Goal: Task Accomplishment & Management: Manage account settings

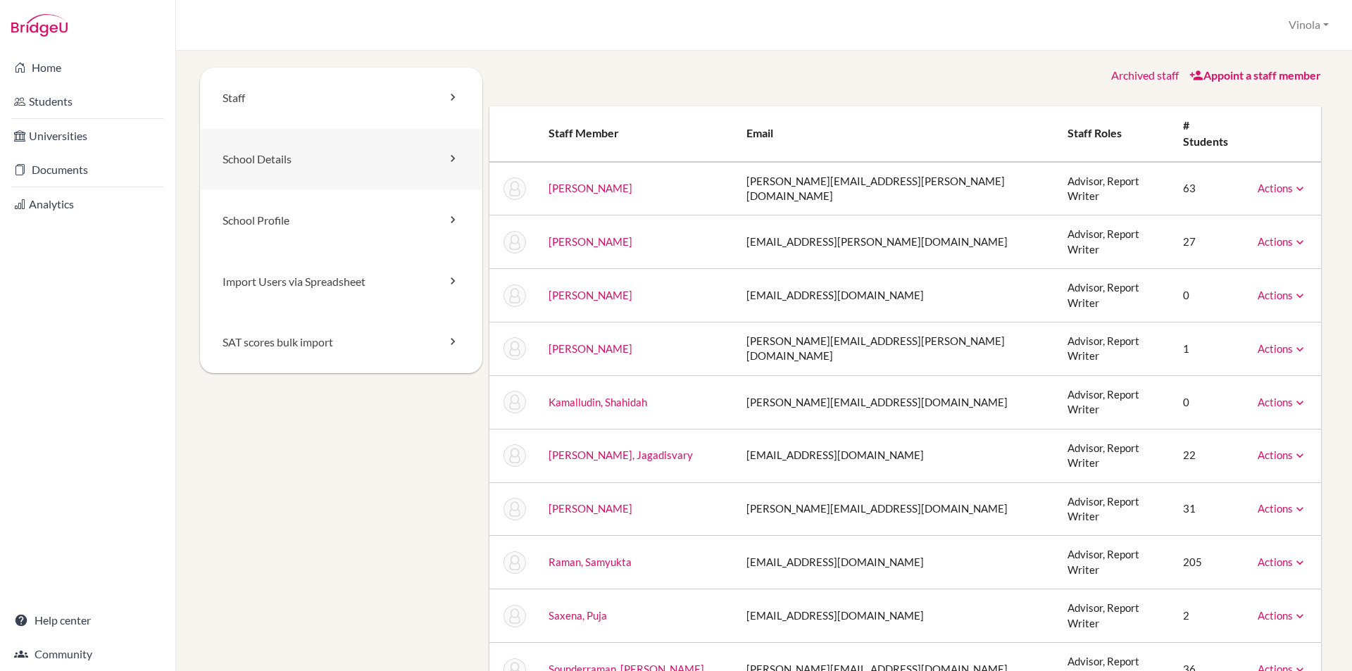
click at [267, 151] on link "School Details" at bounding box center [341, 159] width 282 height 61
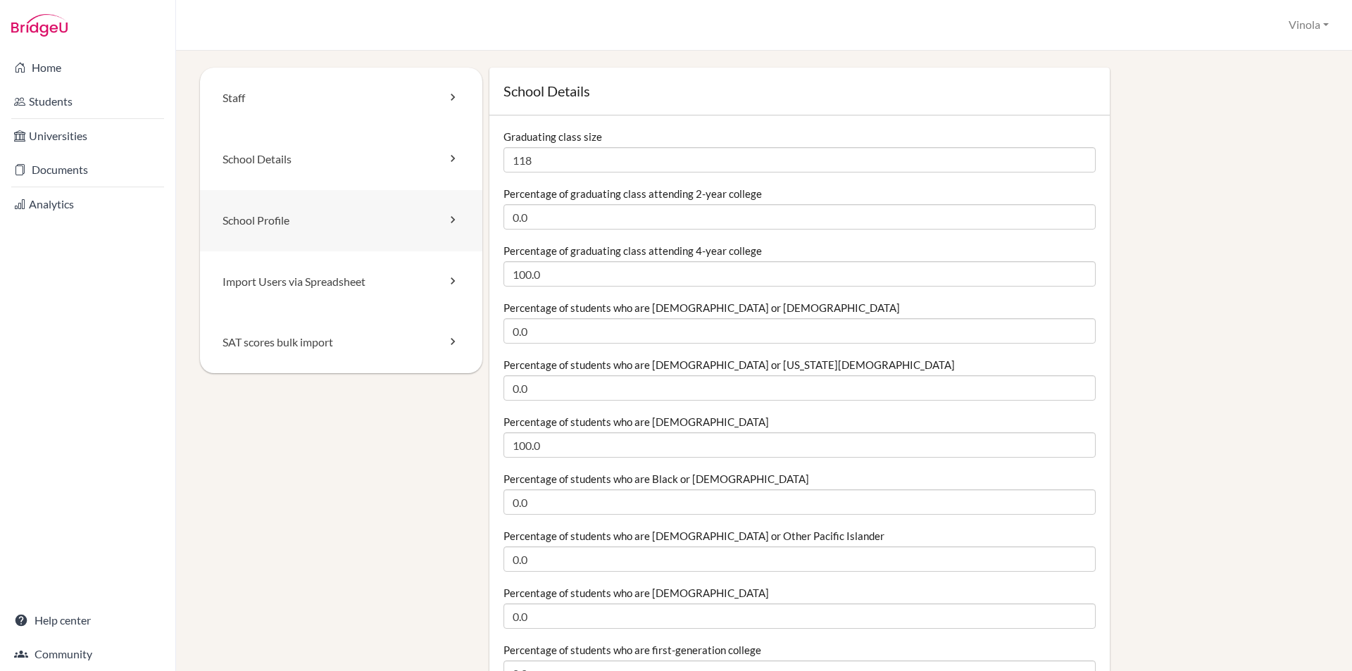
click at [429, 220] on link "School Profile" at bounding box center [341, 220] width 282 height 61
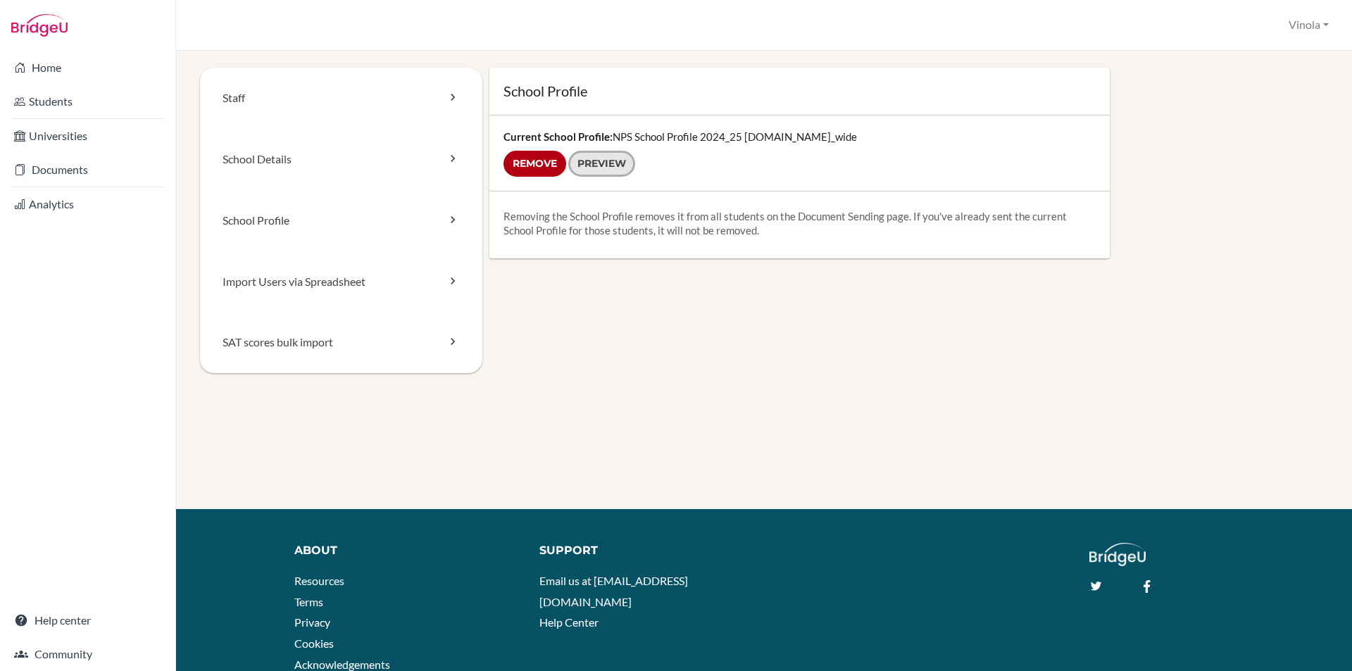
click at [613, 163] on link "Preview" at bounding box center [601, 164] width 67 height 26
click at [289, 291] on link "Import Users via Spreadsheet" at bounding box center [341, 281] width 282 height 61
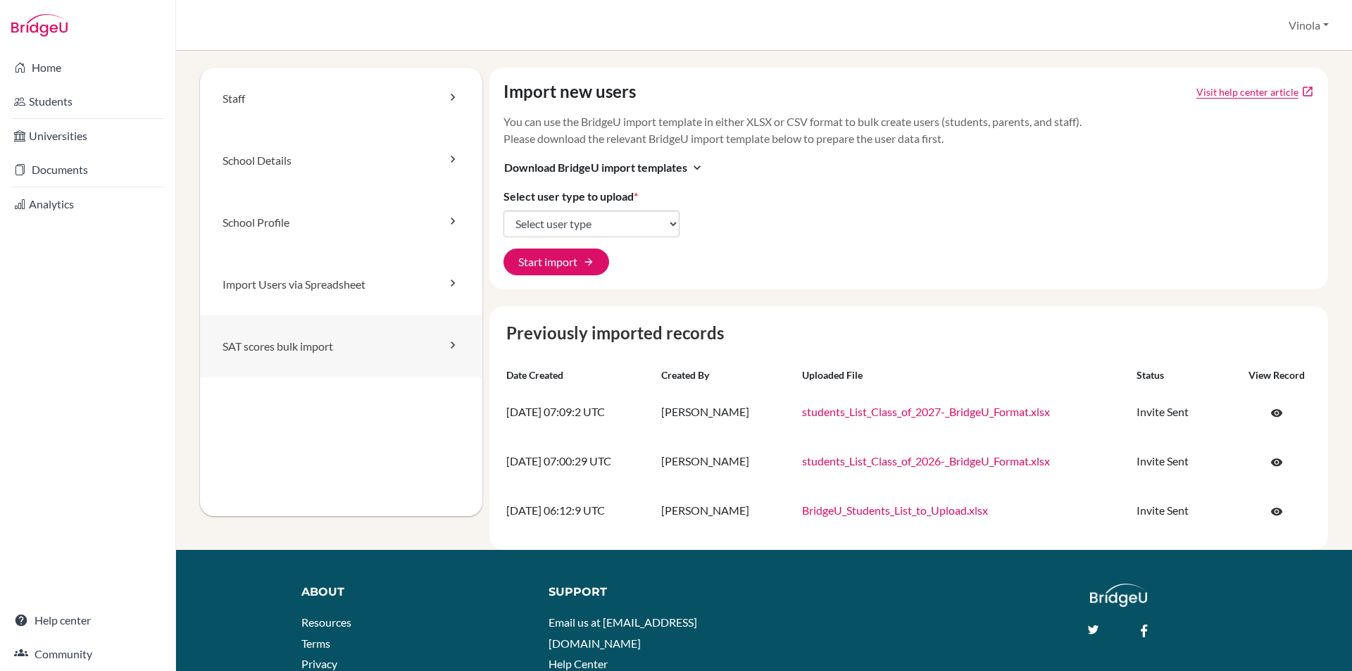
click at [291, 349] on link "SAT scores bulk import" at bounding box center [341, 346] width 282 height 62
click at [406, 101] on link "Staff" at bounding box center [341, 99] width 282 height 62
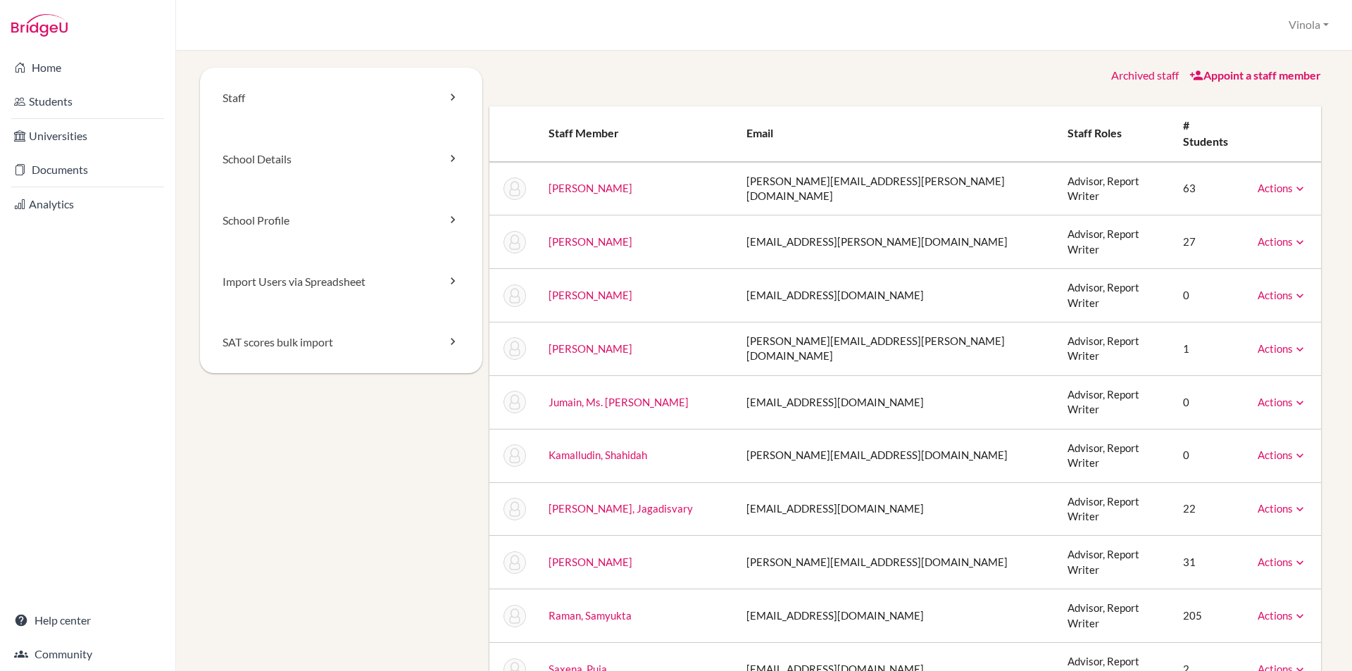
click at [1293, 289] on icon at bounding box center [1300, 296] width 14 height 14
click at [1225, 349] on link "Archive" at bounding box center [1246, 359] width 120 height 20
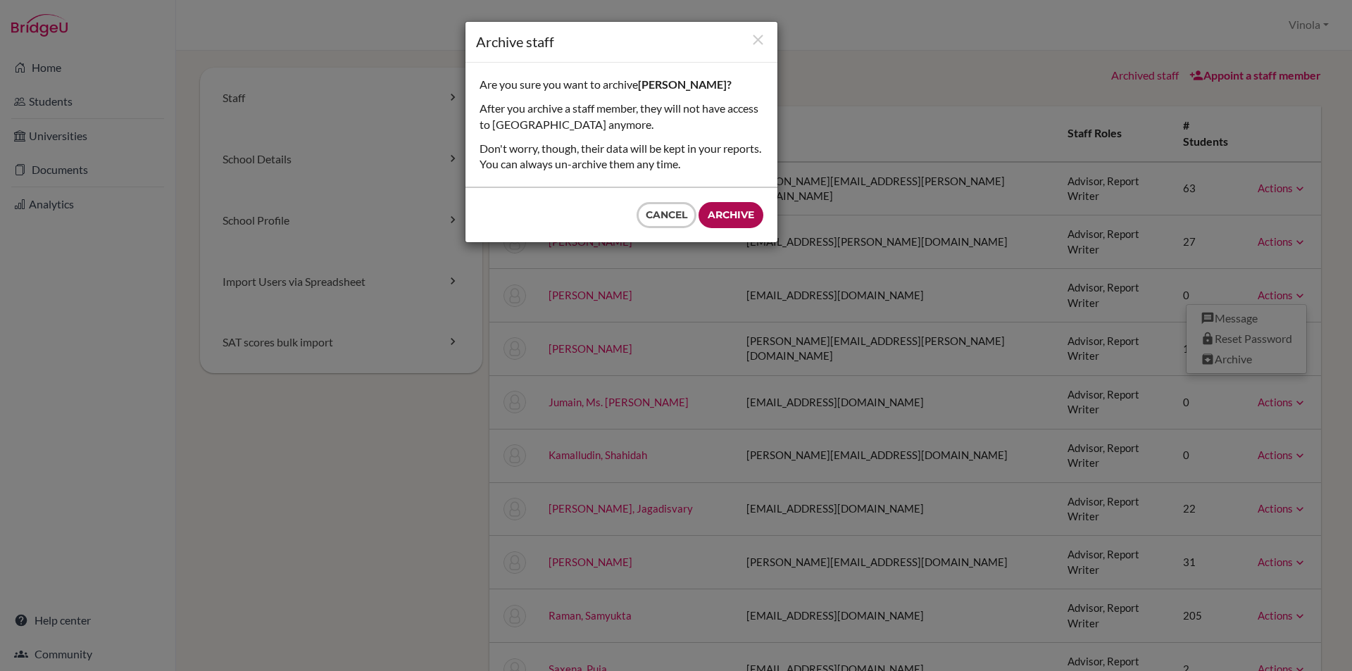
click at [735, 215] on input "Archive" at bounding box center [730, 215] width 65 height 26
type input "Archive"
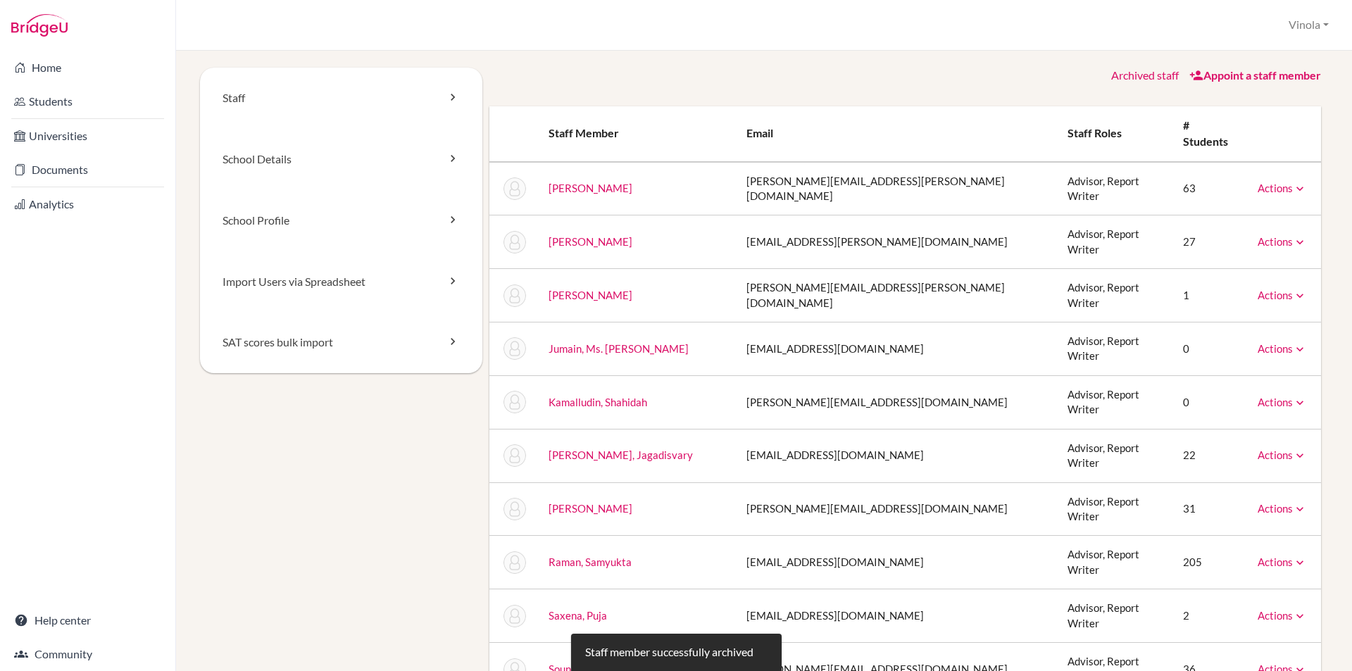
scroll to position [70, 0]
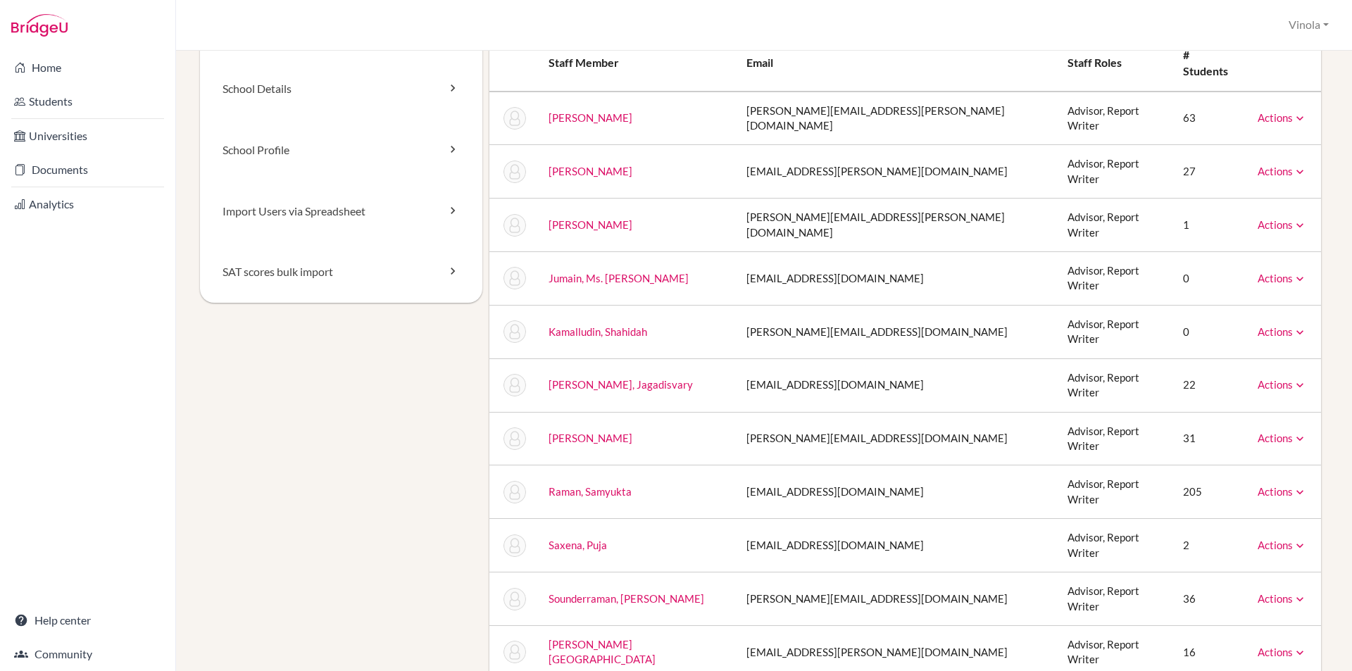
click at [1293, 272] on icon at bounding box center [1300, 279] width 14 height 14
click at [1300, 252] on td "Actions Unarchive" at bounding box center [1283, 279] width 75 height 54
click at [1293, 325] on icon at bounding box center [1300, 332] width 14 height 14
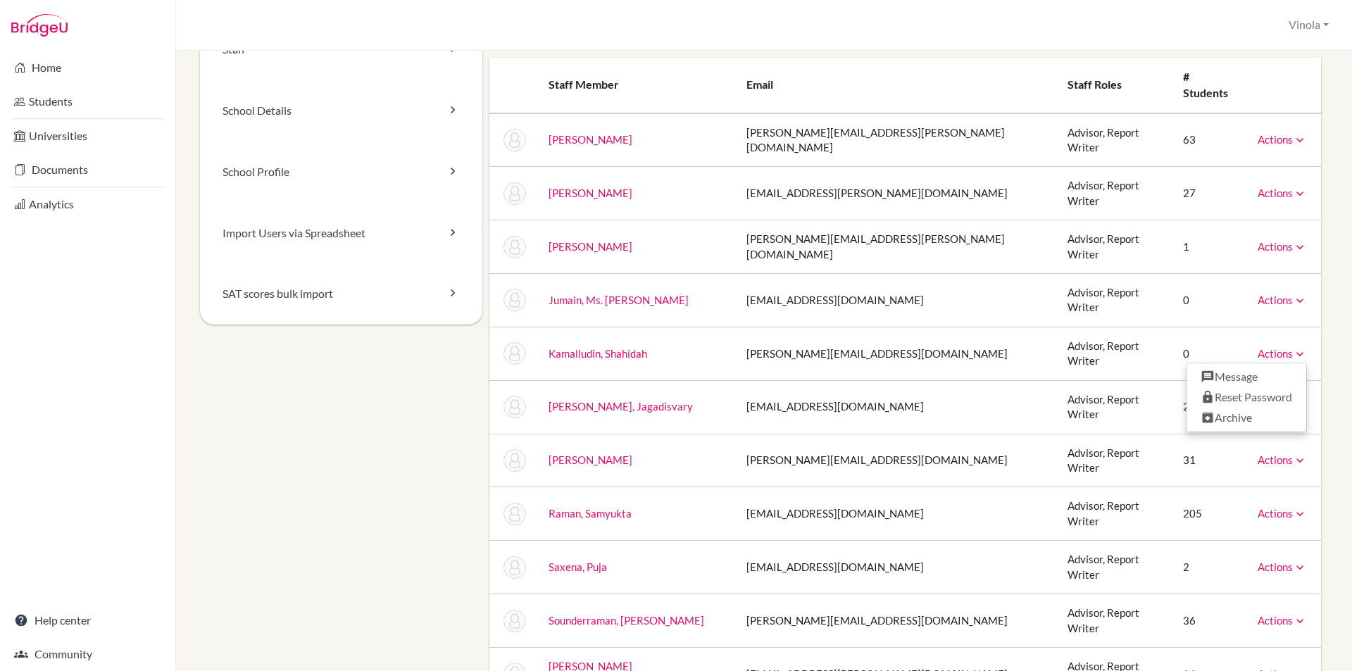
scroll to position [0, 0]
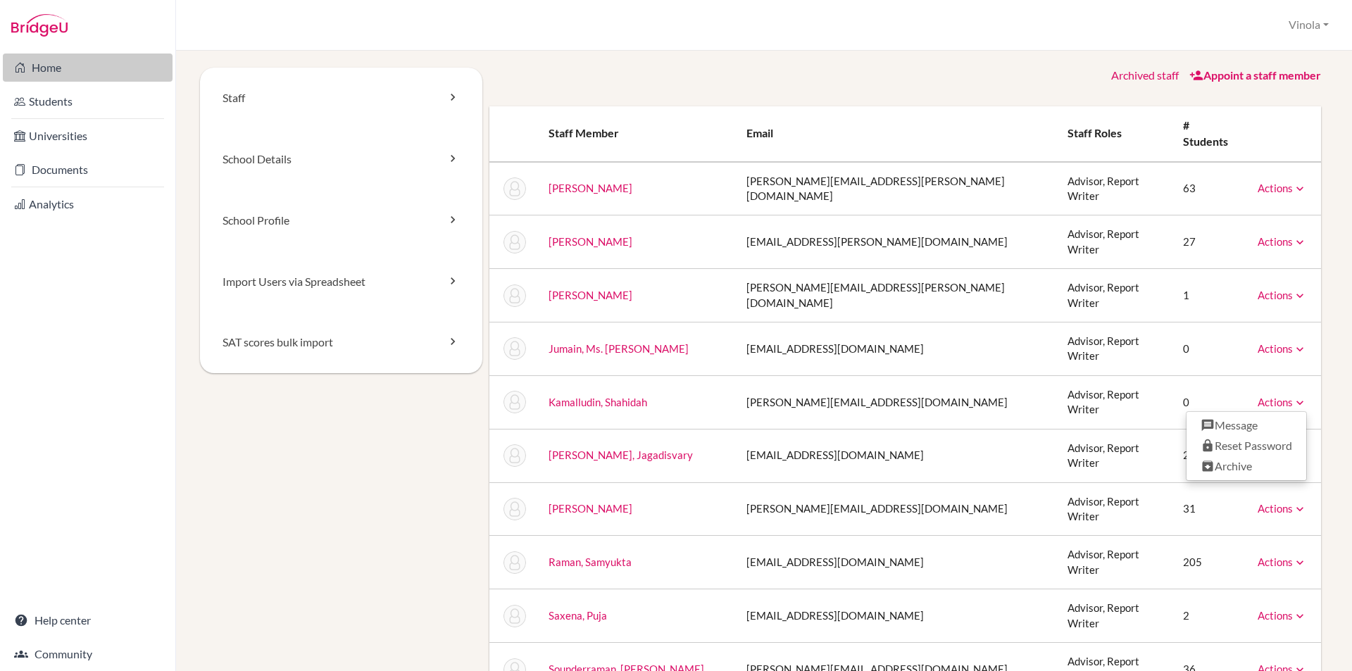
click at [45, 63] on link "Home" at bounding box center [88, 68] width 170 height 28
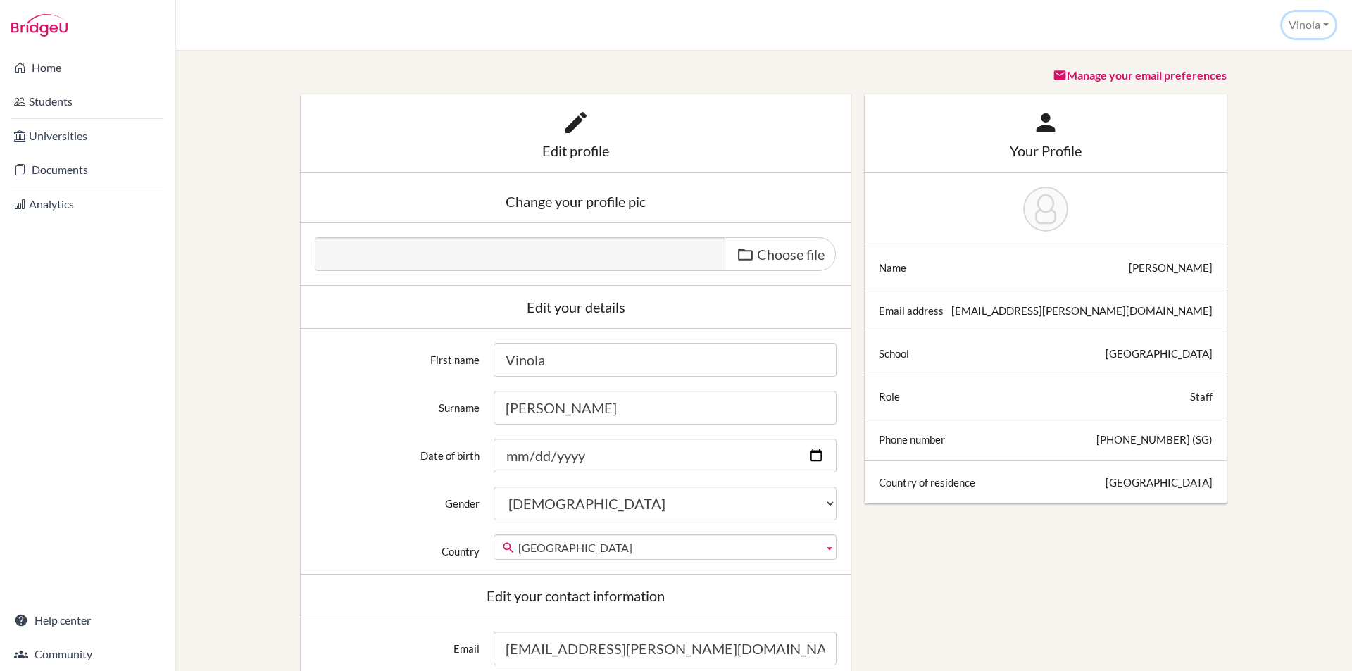
click at [1309, 18] on button "Vinola" at bounding box center [1308, 25] width 53 height 26
click at [1281, 79] on link "School Settings" at bounding box center [1278, 79] width 111 height 23
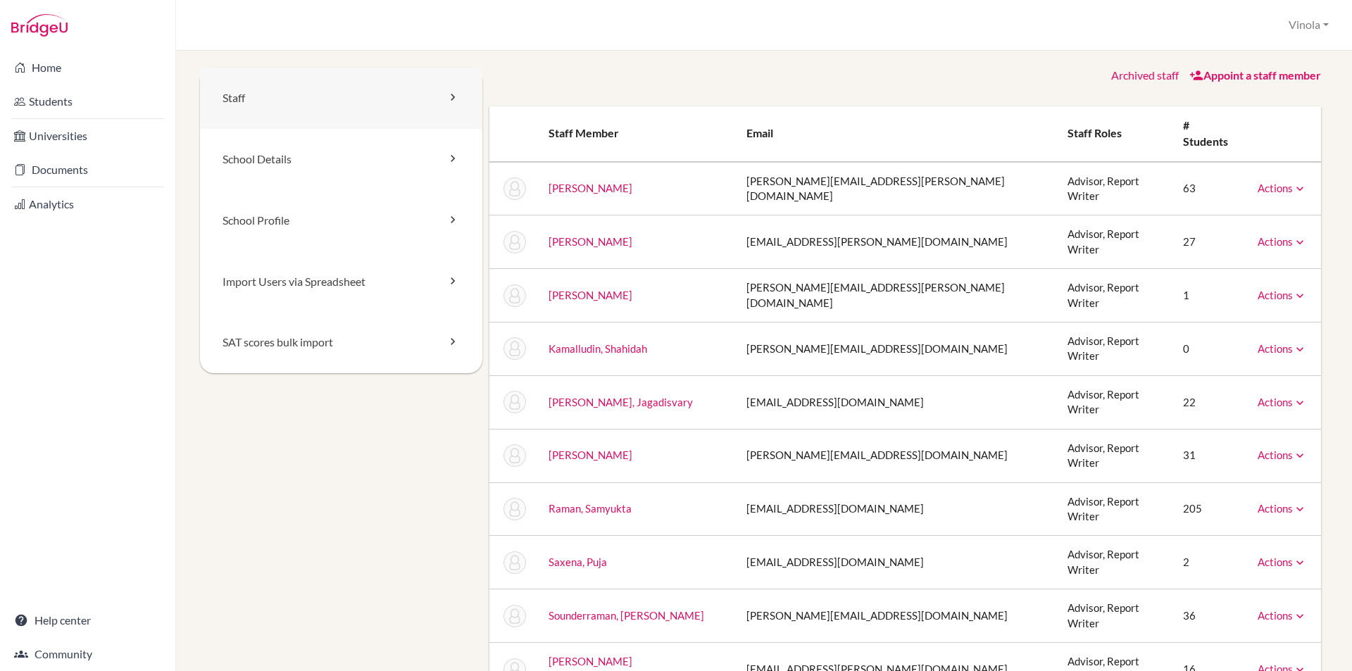
click at [299, 99] on link "Staff" at bounding box center [341, 98] width 282 height 61
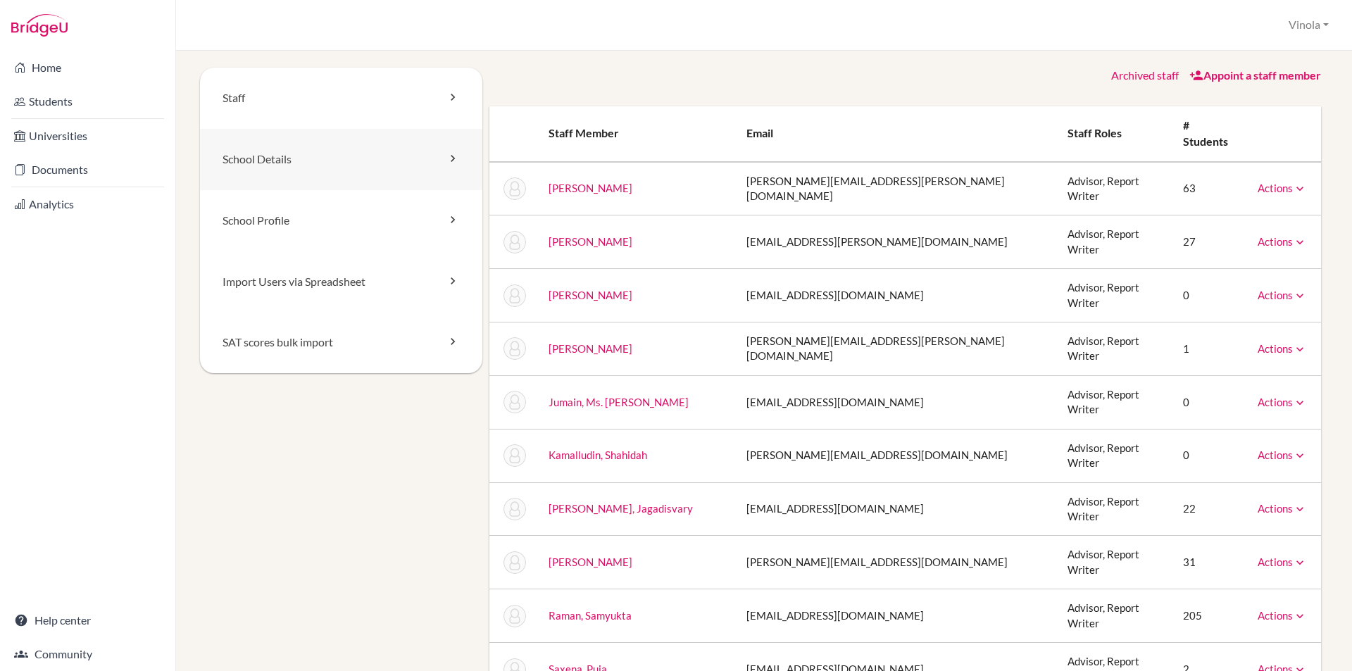
click at [269, 163] on link "School Details" at bounding box center [341, 159] width 282 height 61
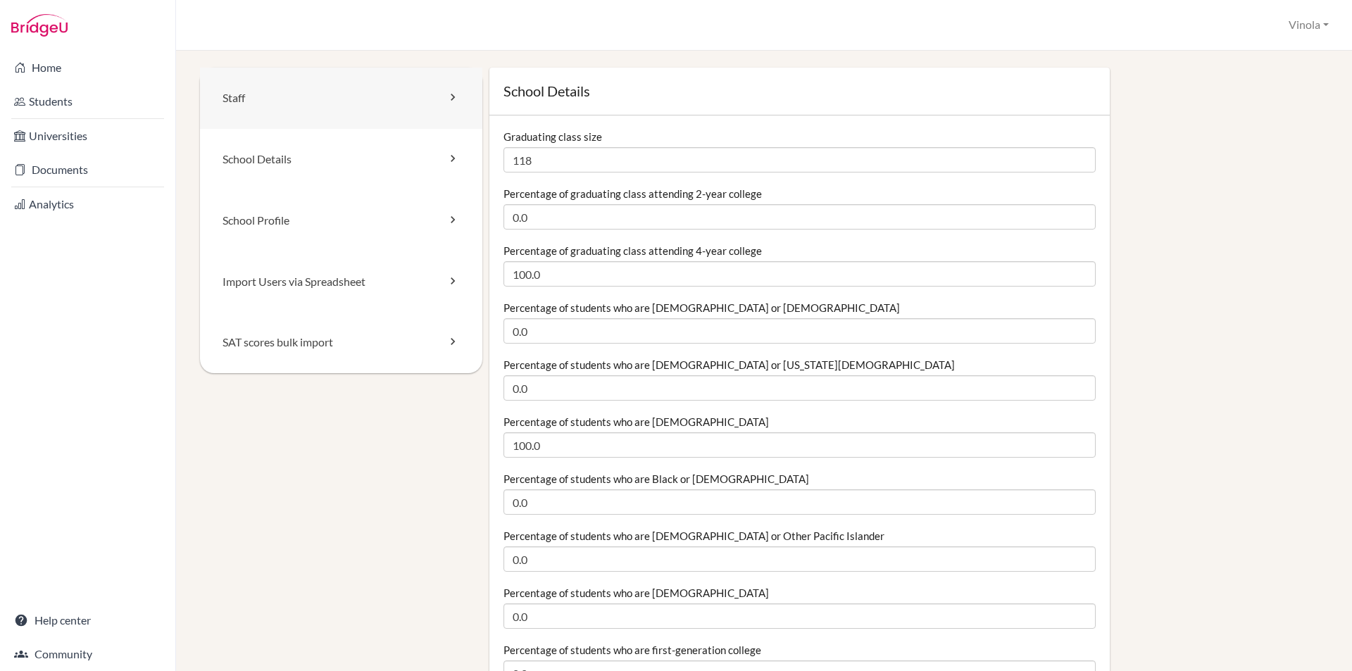
click at [260, 106] on link "Staff" at bounding box center [341, 98] width 282 height 61
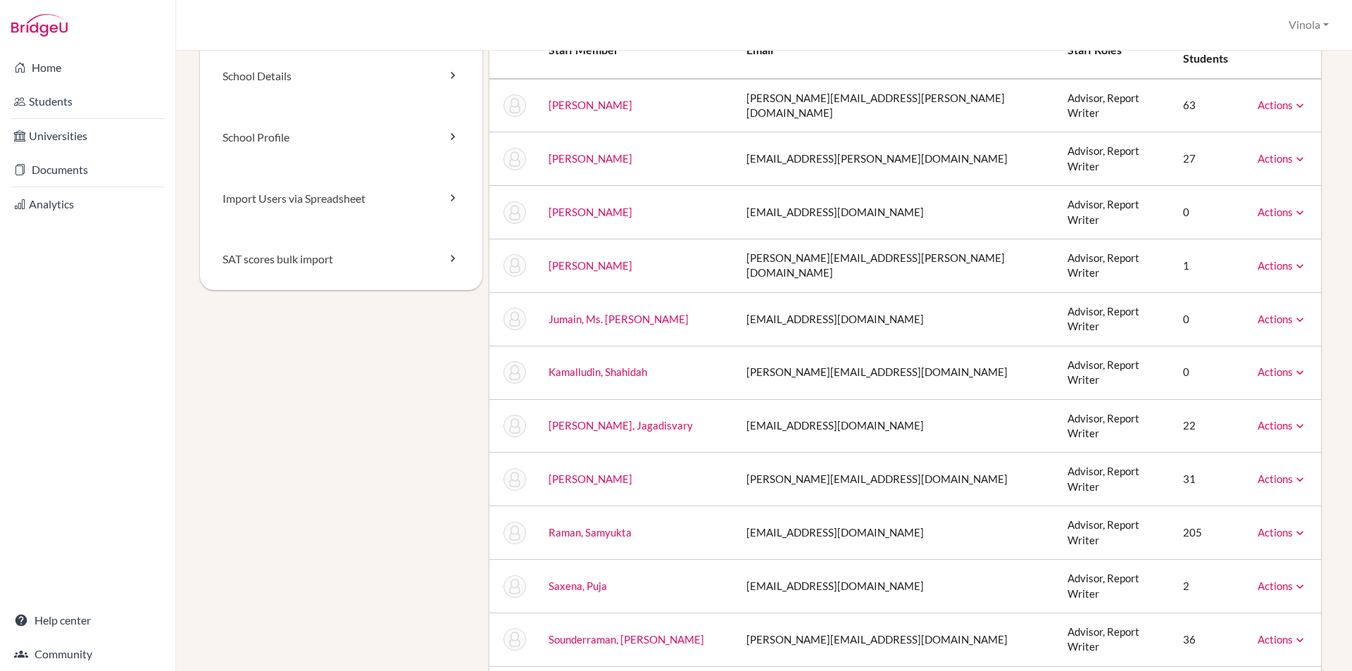
scroll to position [211, 0]
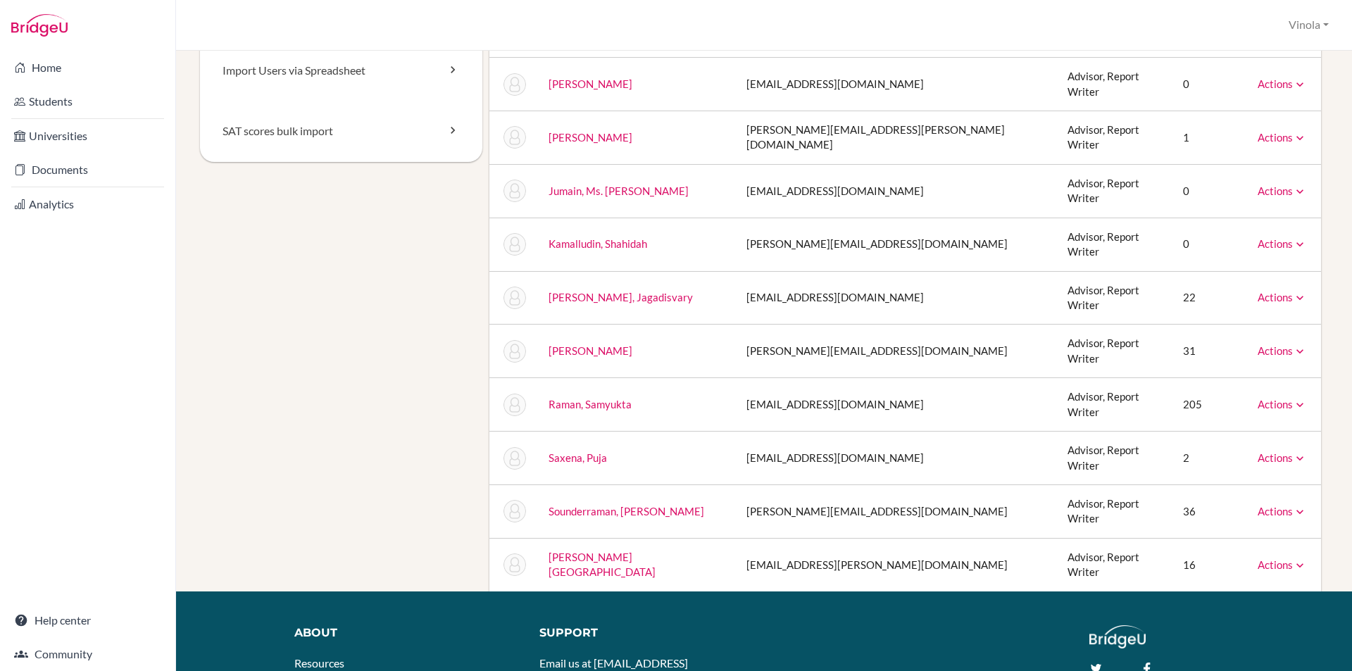
click at [579, 551] on link "[PERSON_NAME][GEOGRAPHIC_DATA]" at bounding box center [601, 564] width 107 height 27
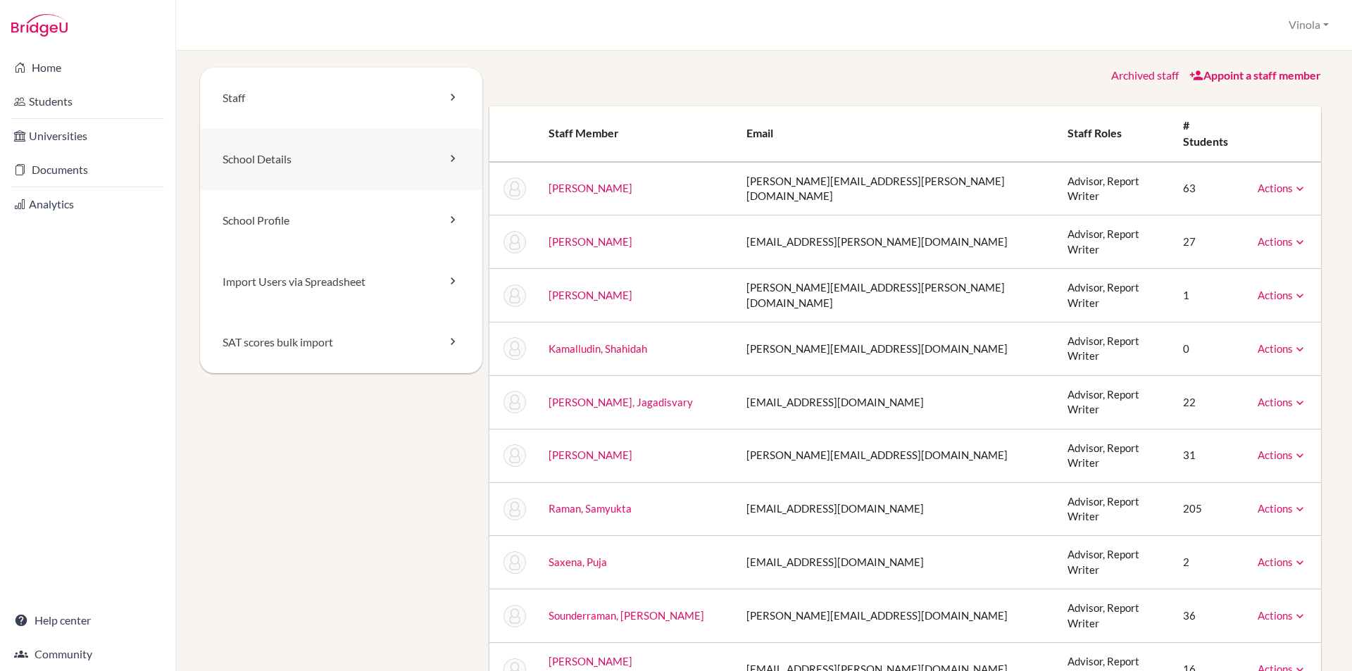
click at [277, 163] on link "School Details" at bounding box center [341, 159] width 282 height 61
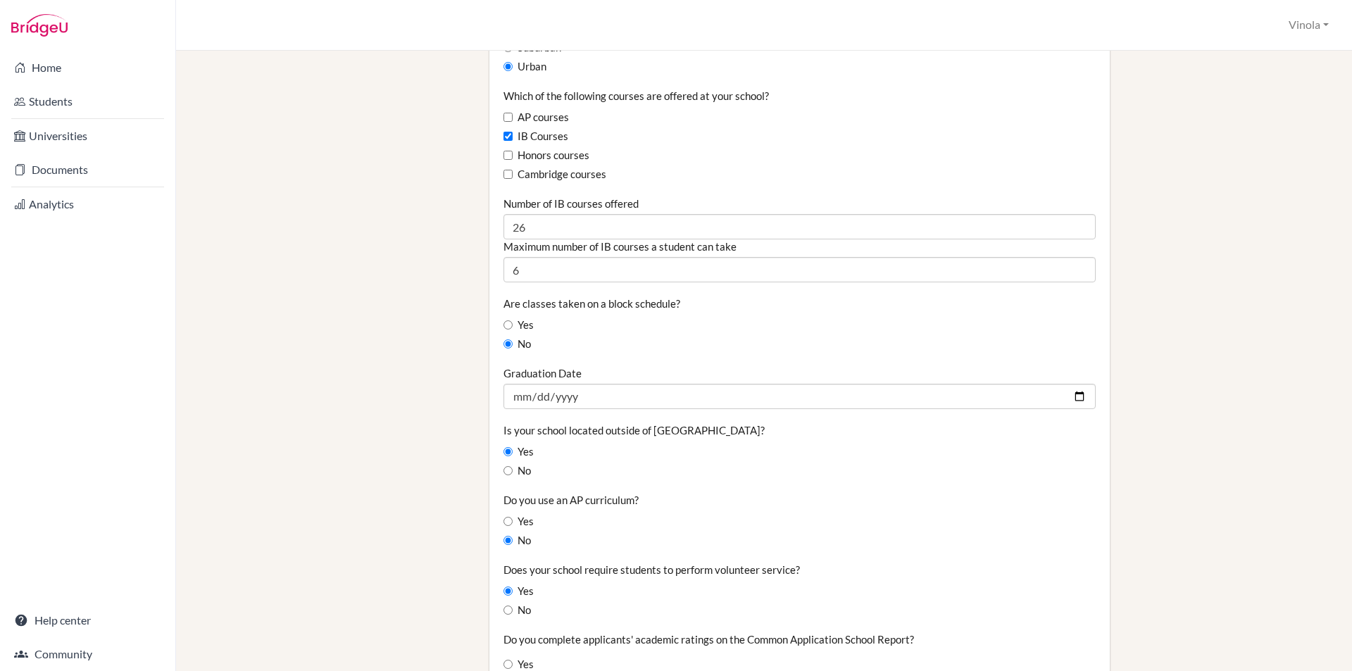
scroll to position [915, 0]
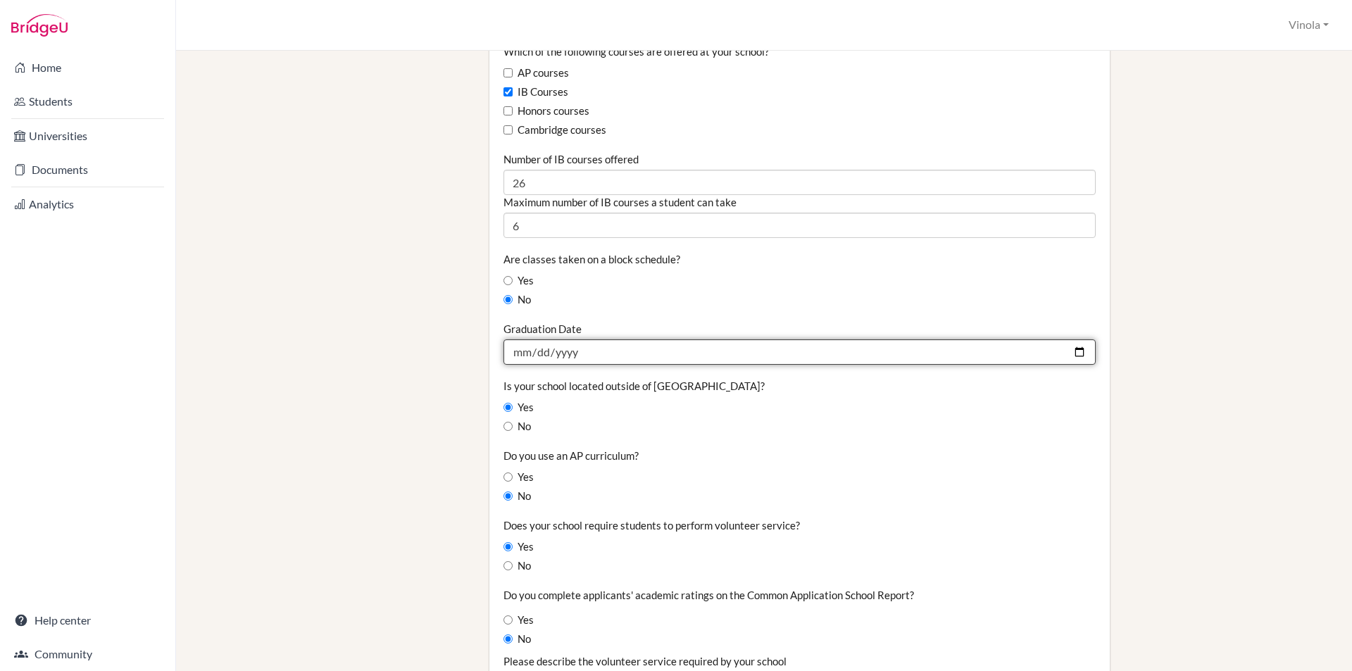
click at [622, 353] on input "2025-05-01" at bounding box center [799, 351] width 592 height 25
click at [1071, 352] on input "2025-05-01" at bounding box center [799, 351] width 592 height 25
type input "2026-05-20"
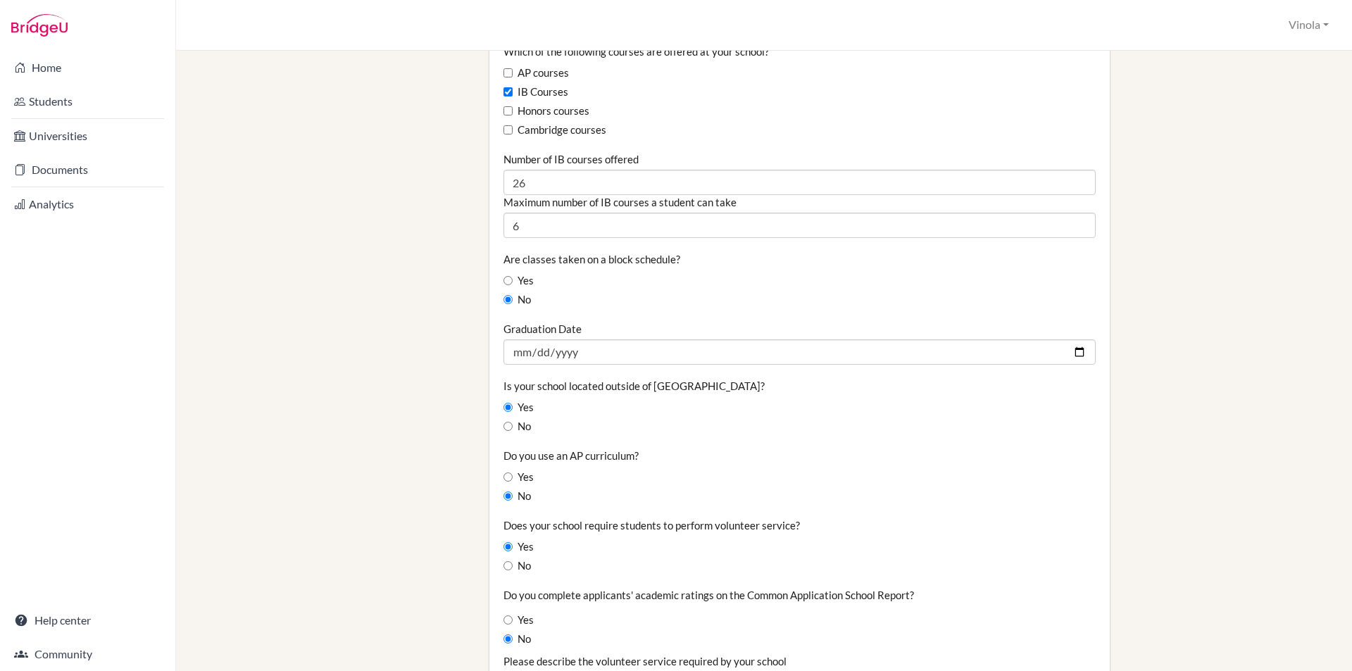
click at [1054, 429] on div "No" at bounding box center [799, 426] width 592 height 15
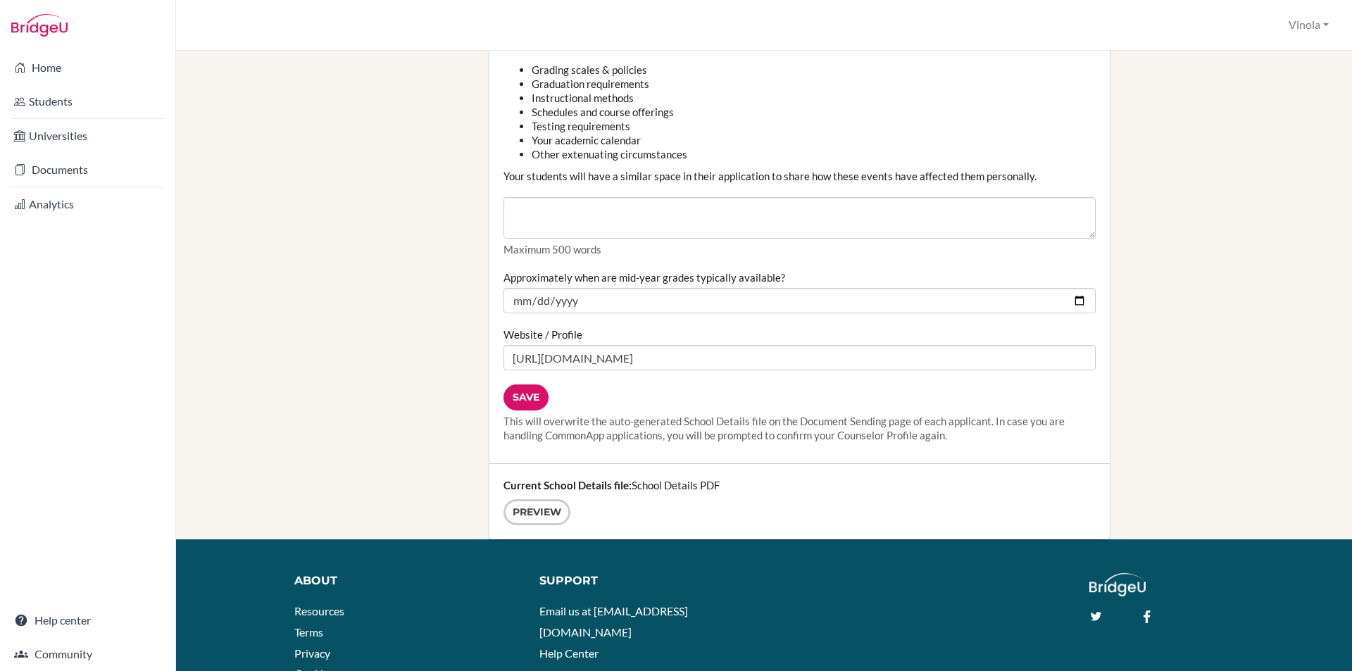
scroll to position [1690, 0]
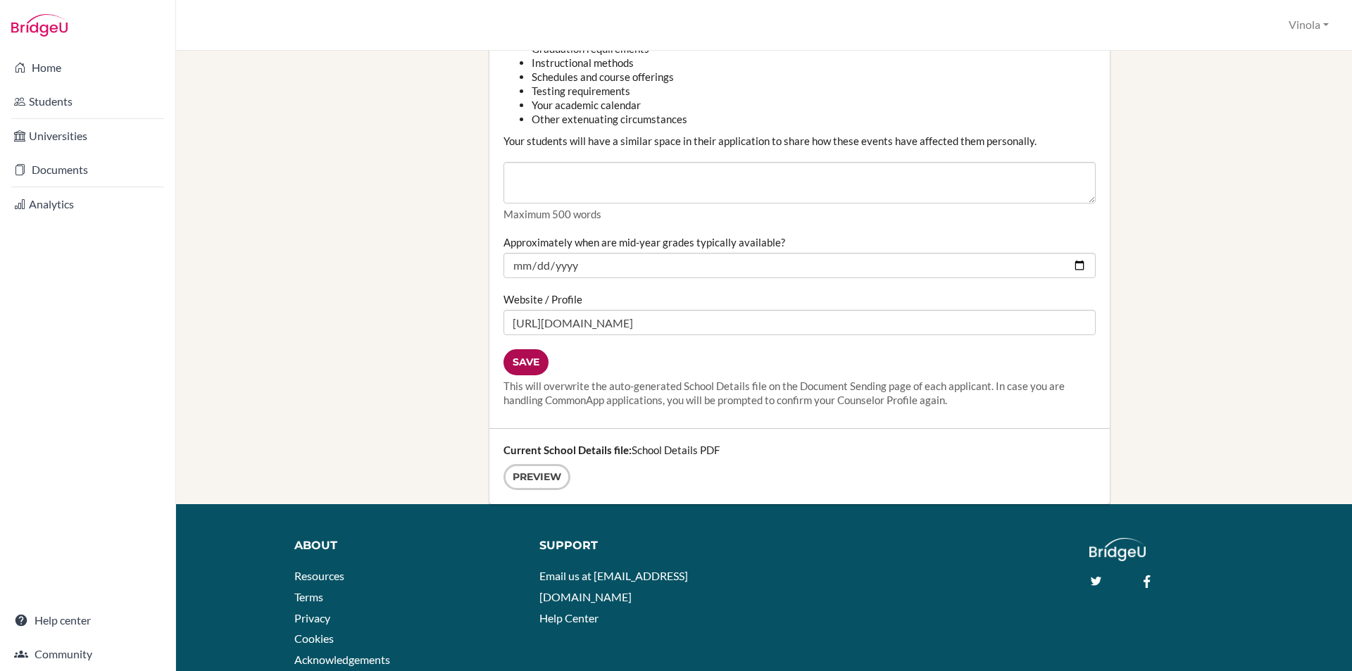
click at [526, 368] on input "Save" at bounding box center [525, 362] width 45 height 26
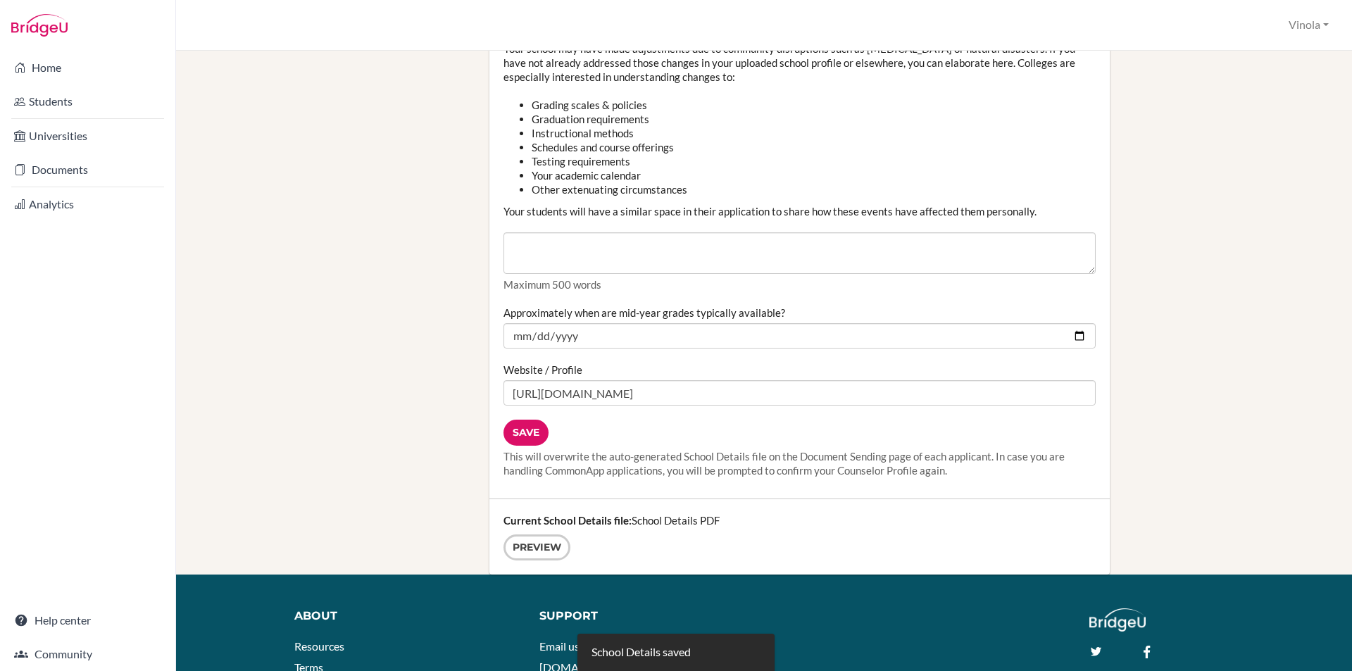
scroll to position [1753, 0]
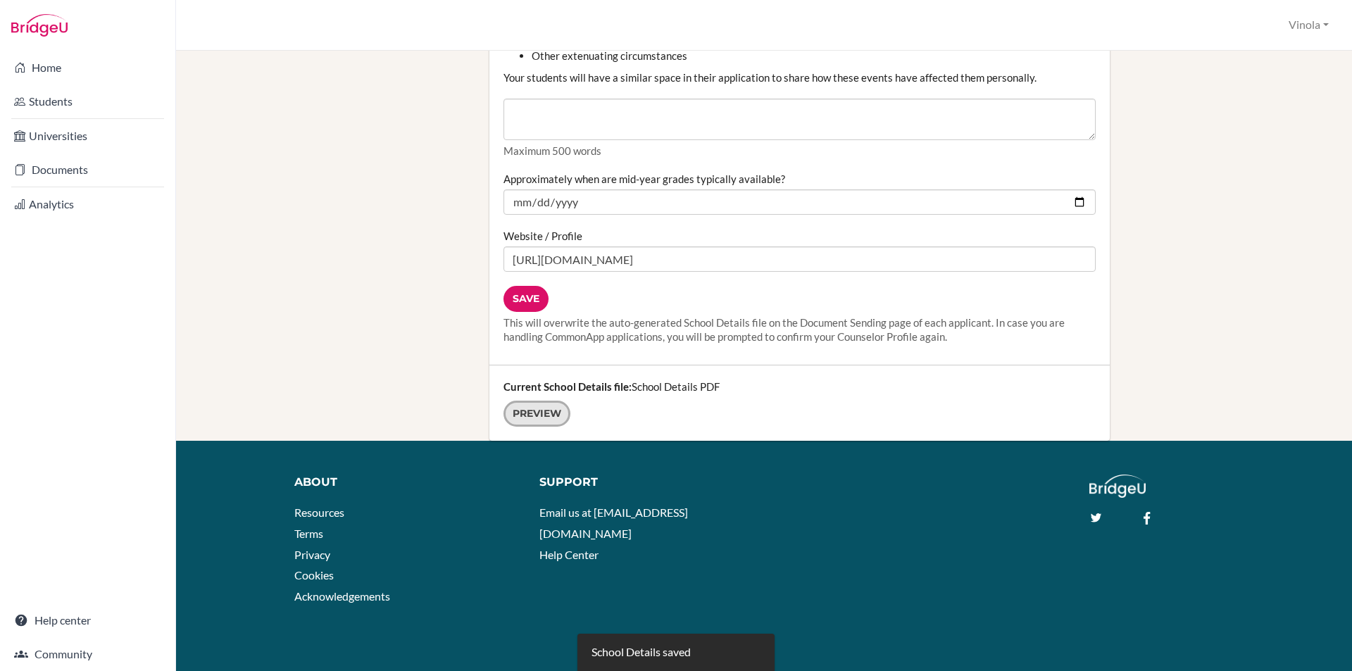
click at [536, 418] on link "Preview" at bounding box center [536, 414] width 67 height 26
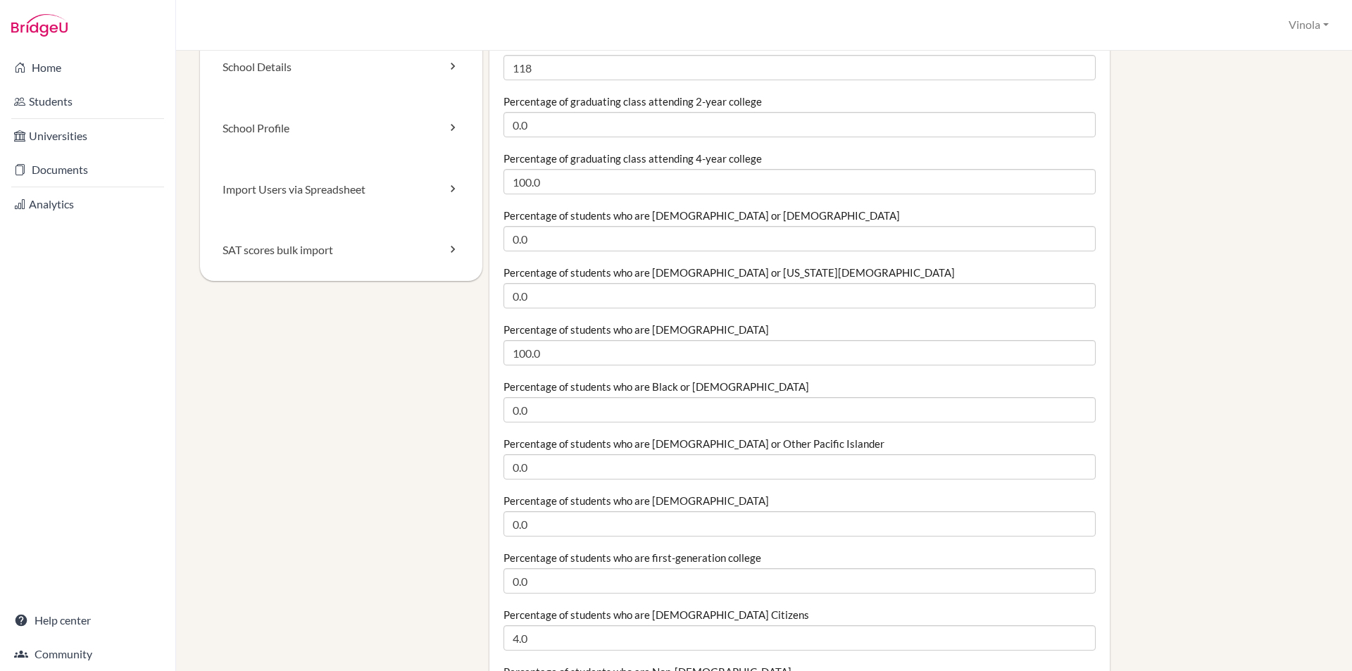
scroll to position [0, 0]
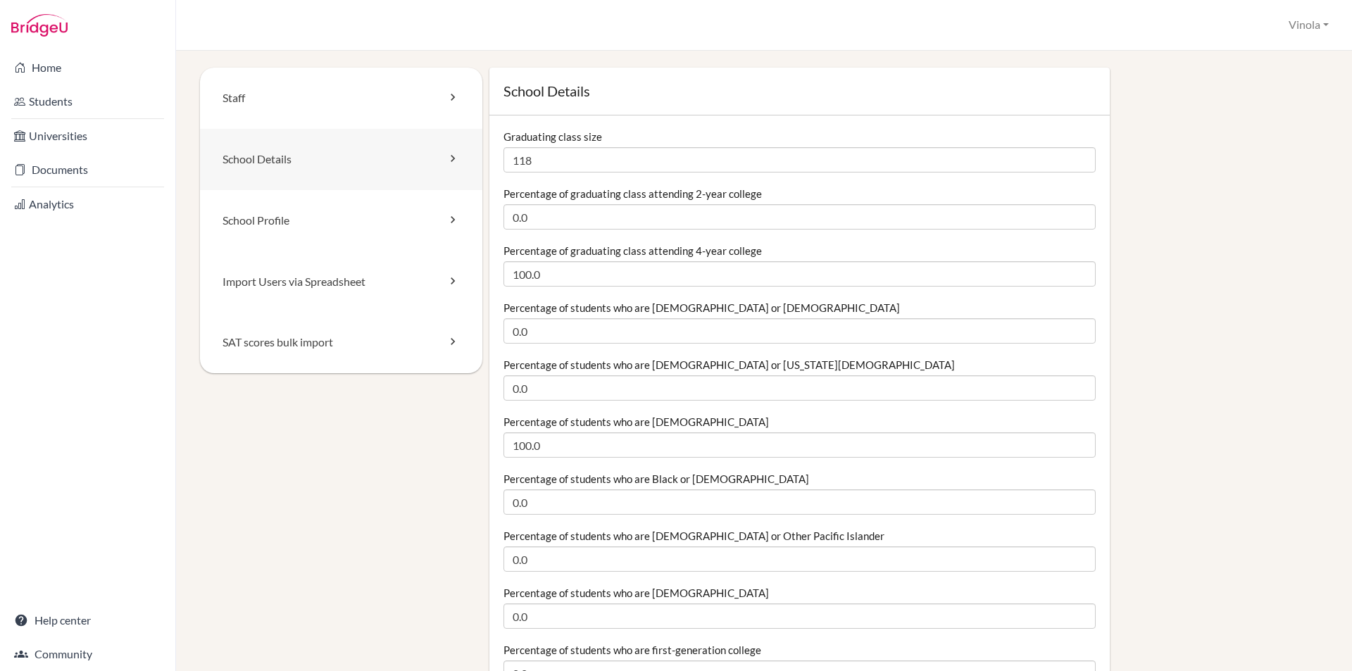
click at [267, 171] on link "School Details" at bounding box center [341, 159] width 282 height 61
click at [448, 157] on icon at bounding box center [453, 158] width 14 height 14
click at [252, 230] on link "School Profile" at bounding box center [341, 220] width 282 height 61
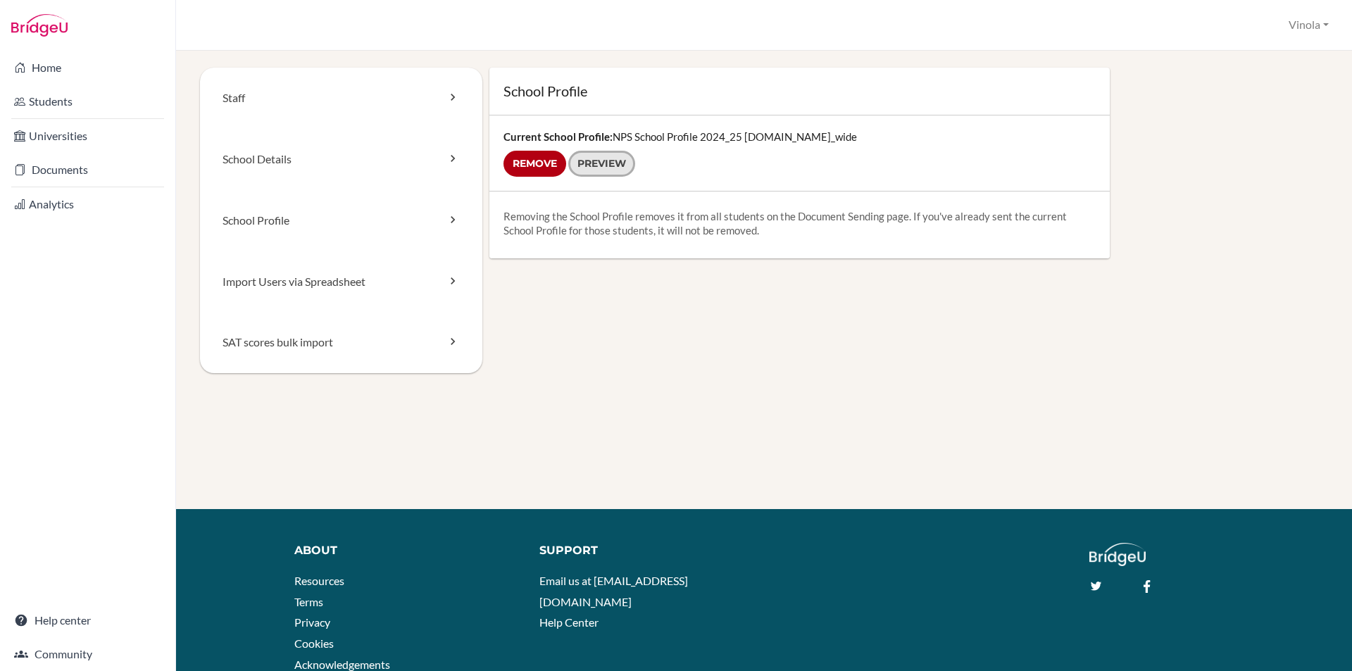
click at [610, 160] on link "Preview" at bounding box center [601, 164] width 67 height 26
